Goal: Contribute content

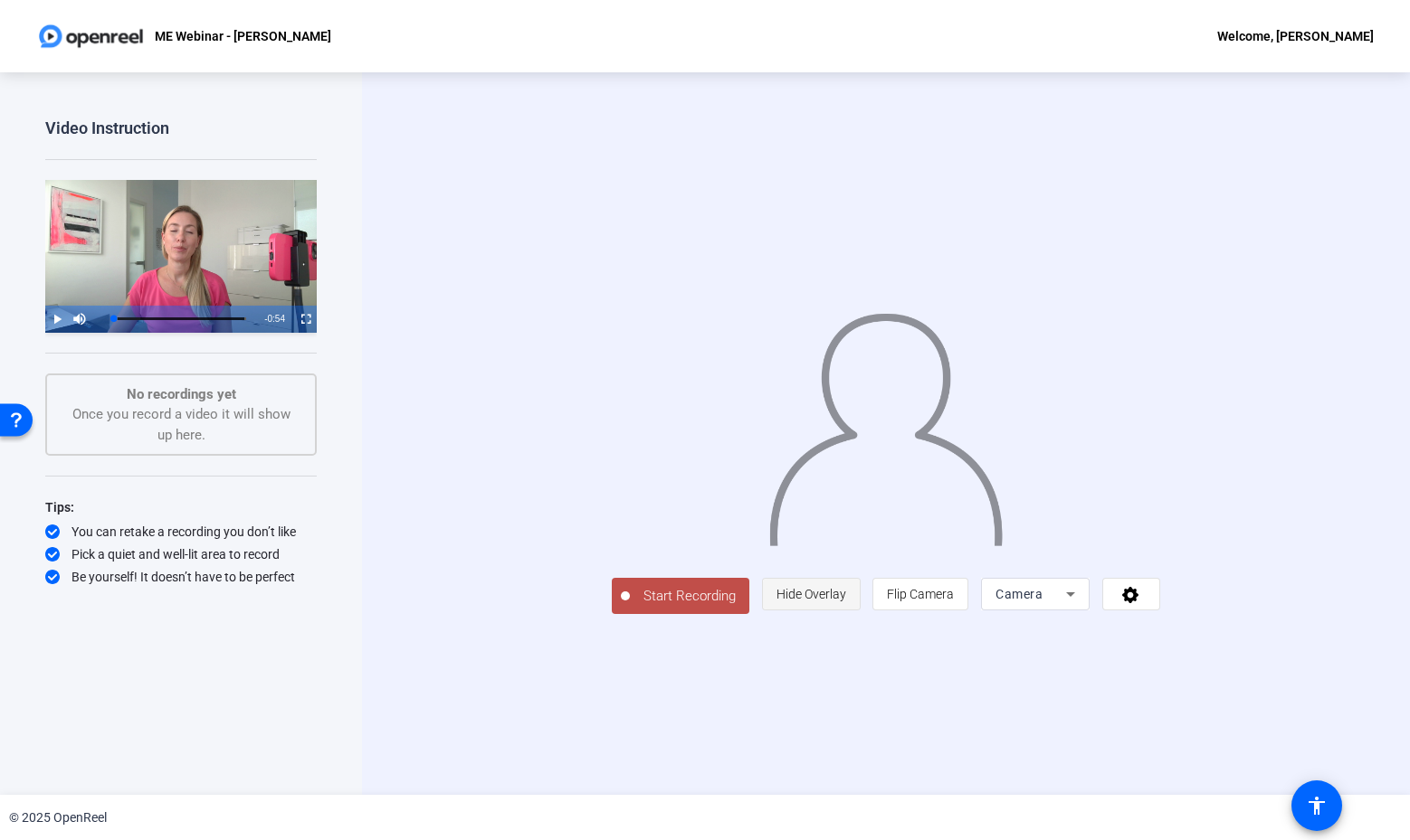
click at [846, 602] on span "Hide Overlay" at bounding box center [811, 594] width 70 height 15
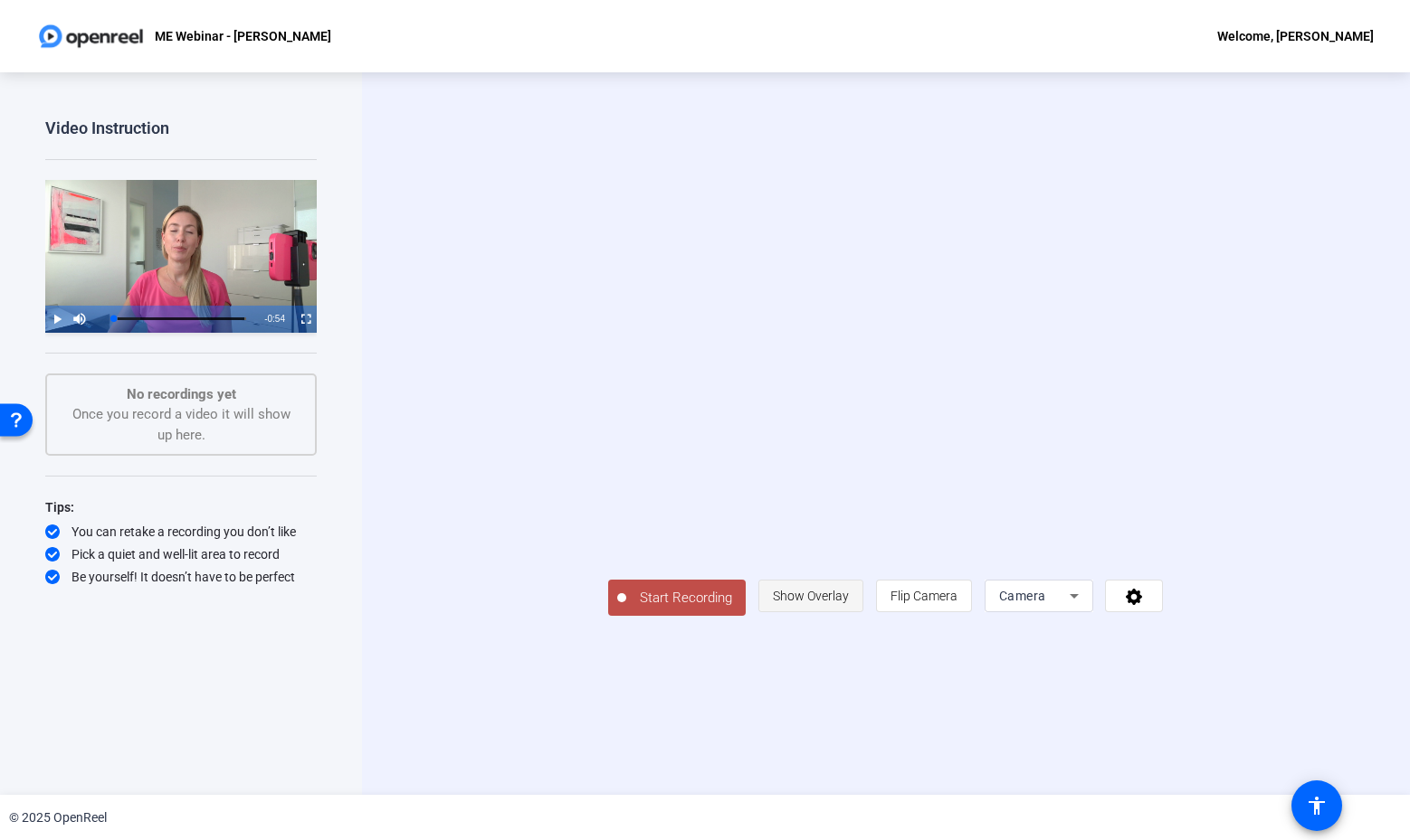
click at [849, 603] on span "Show Overlay" at bounding box center [810, 596] width 76 height 15
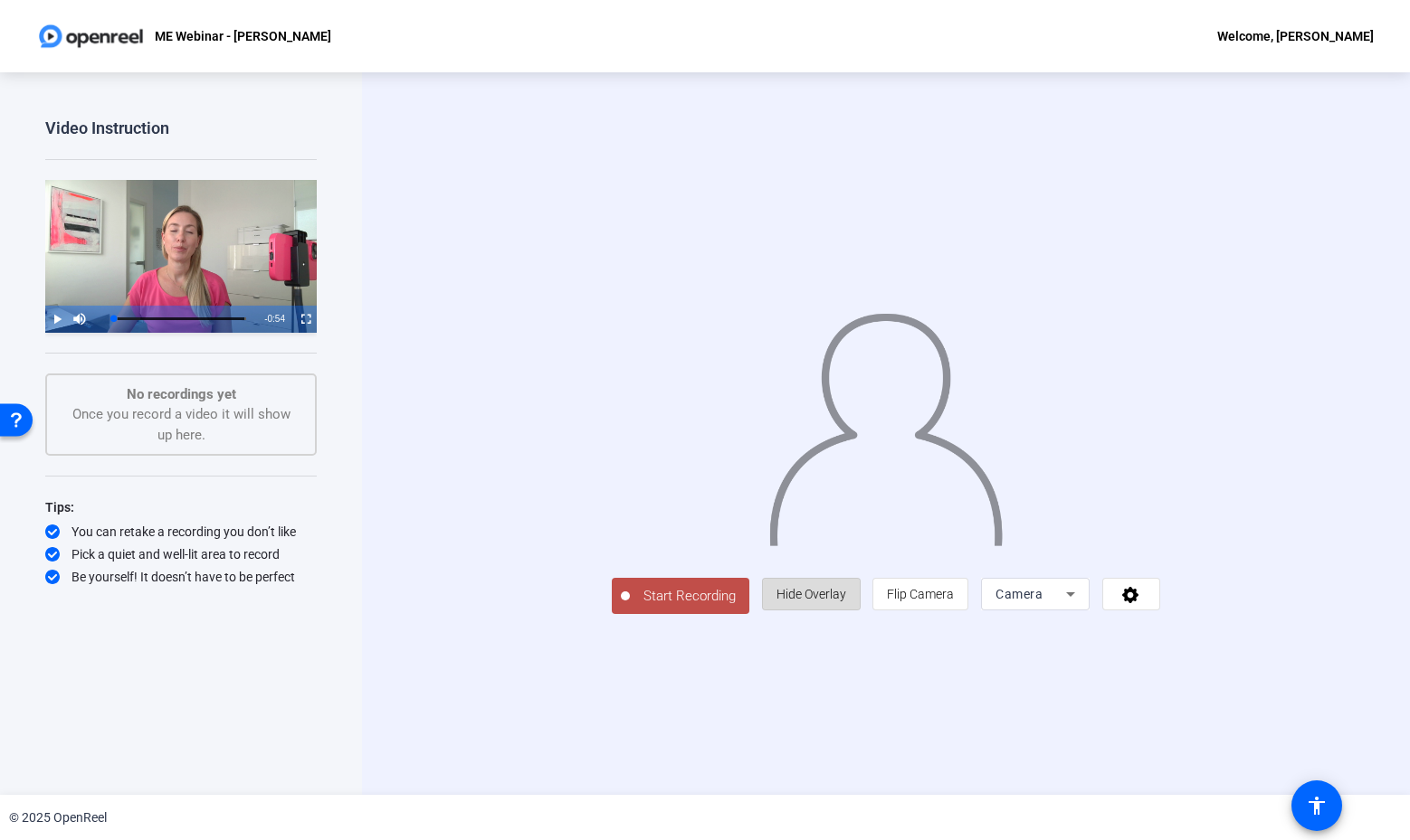
click at [846, 602] on span "Hide Overlay" at bounding box center [811, 594] width 70 height 15
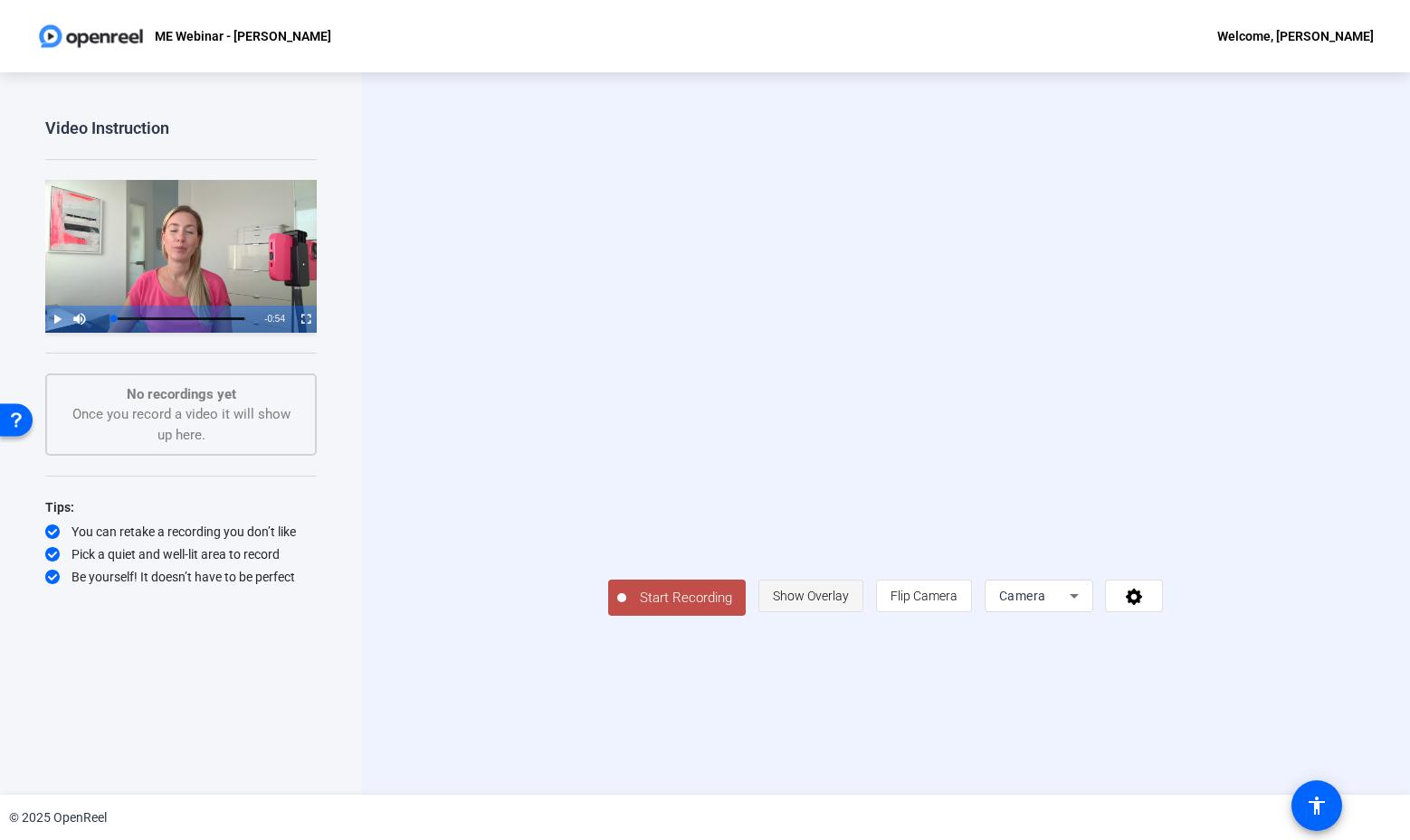
click at [849, 603] on span "Show Overlay" at bounding box center [810, 596] width 76 height 15
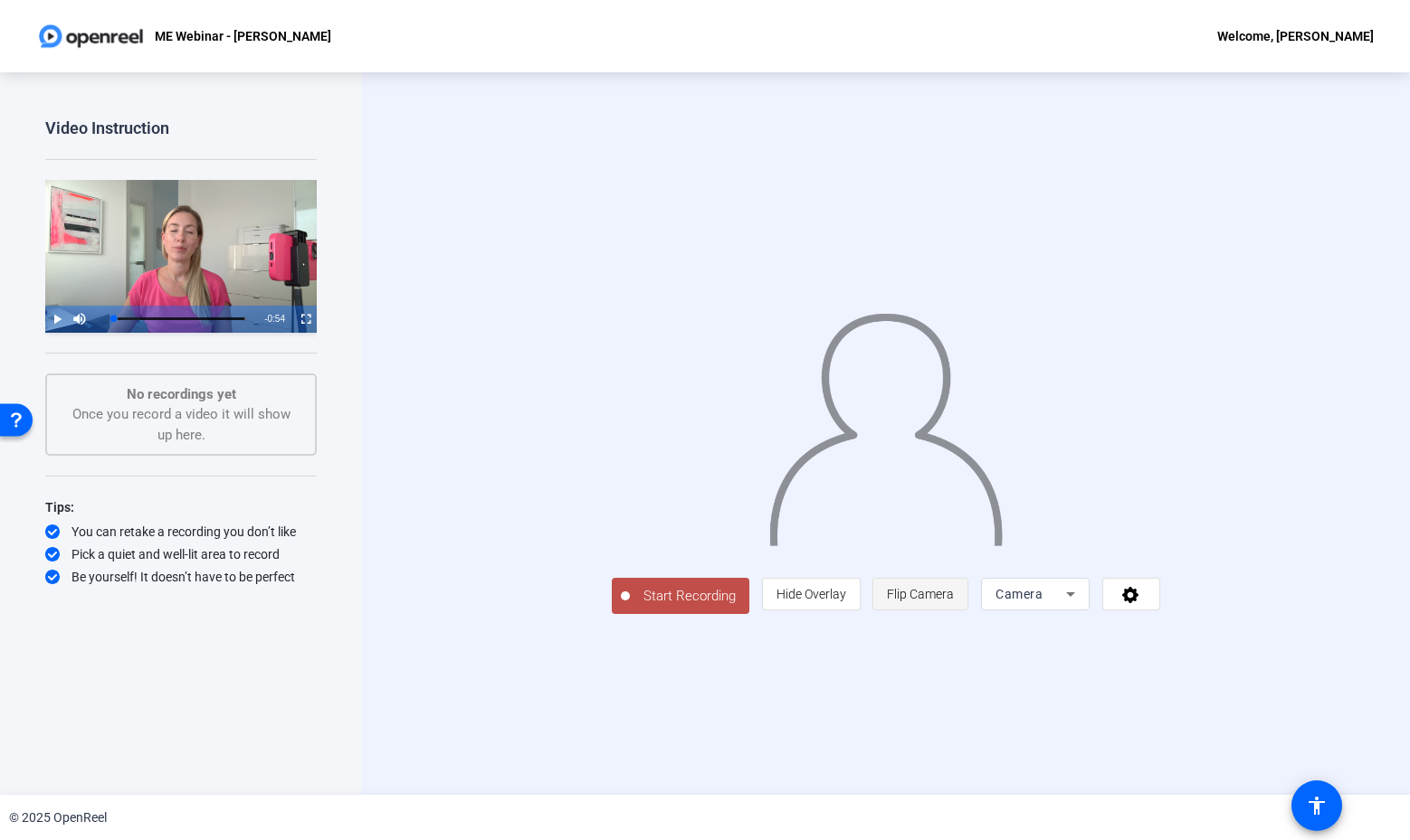
click at [954, 612] on span "Flip Camera" at bounding box center [920, 593] width 67 height 34
click at [1042, 602] on span "Camera" at bounding box center [1018, 594] width 47 height 15
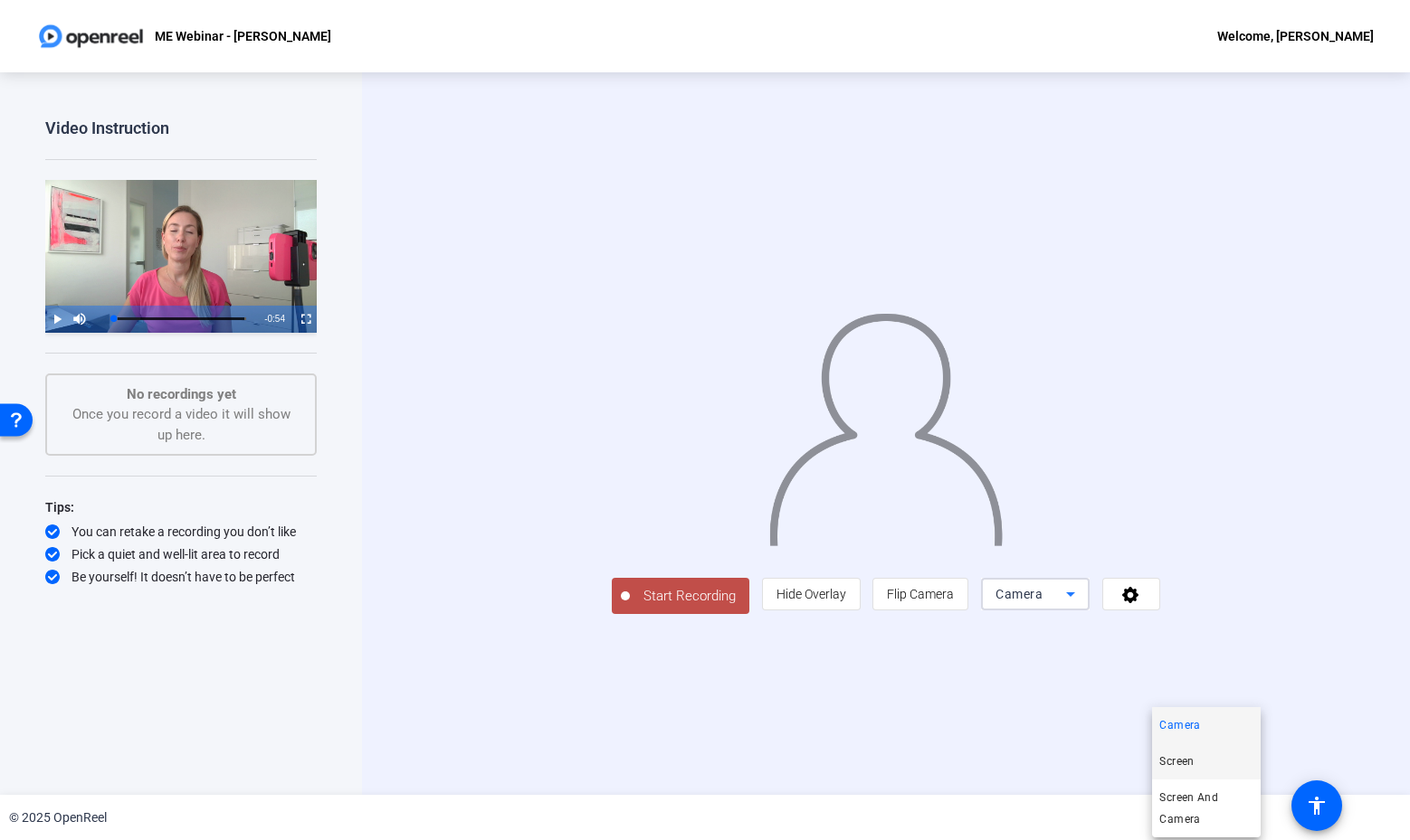
click at [1176, 759] on span "Screen" at bounding box center [1175, 762] width 34 height 22
